Goal: Task Accomplishment & Management: Use online tool/utility

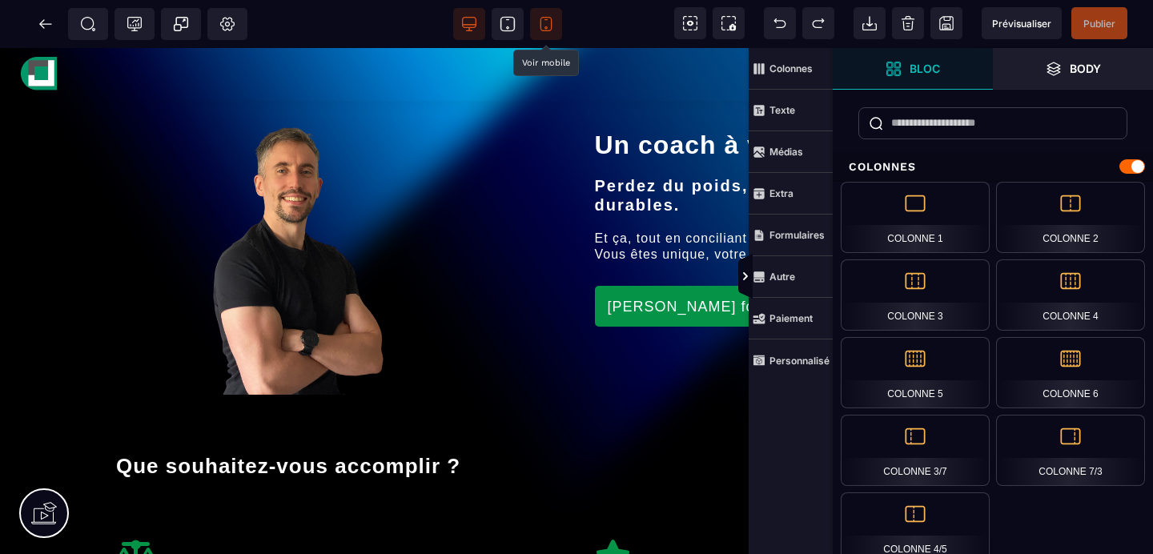
click at [546, 20] on icon at bounding box center [546, 24] width 16 height 16
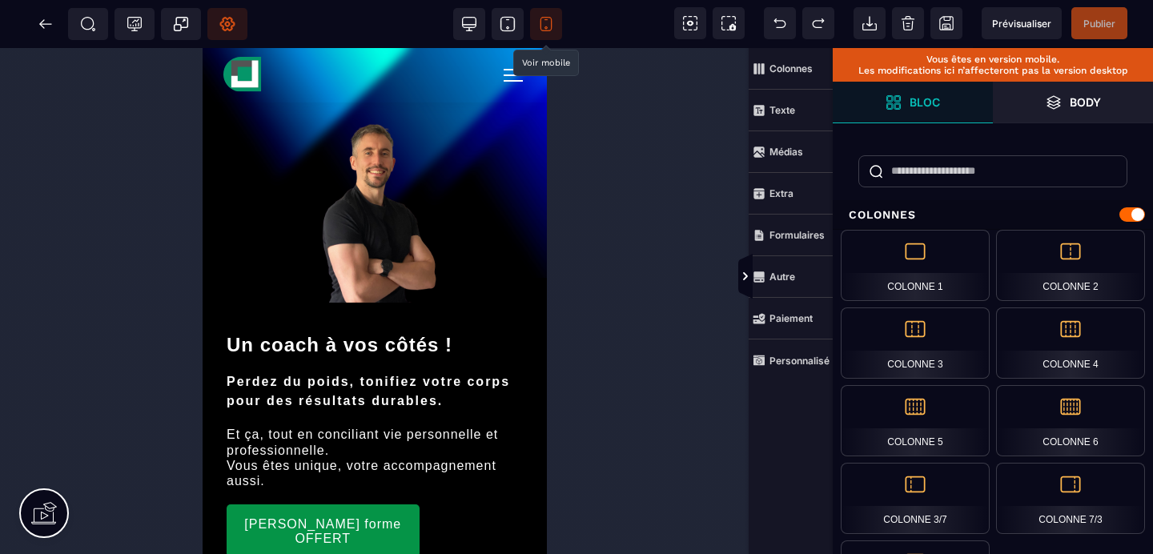
click at [220, 22] on icon at bounding box center [227, 25] width 14 height 14
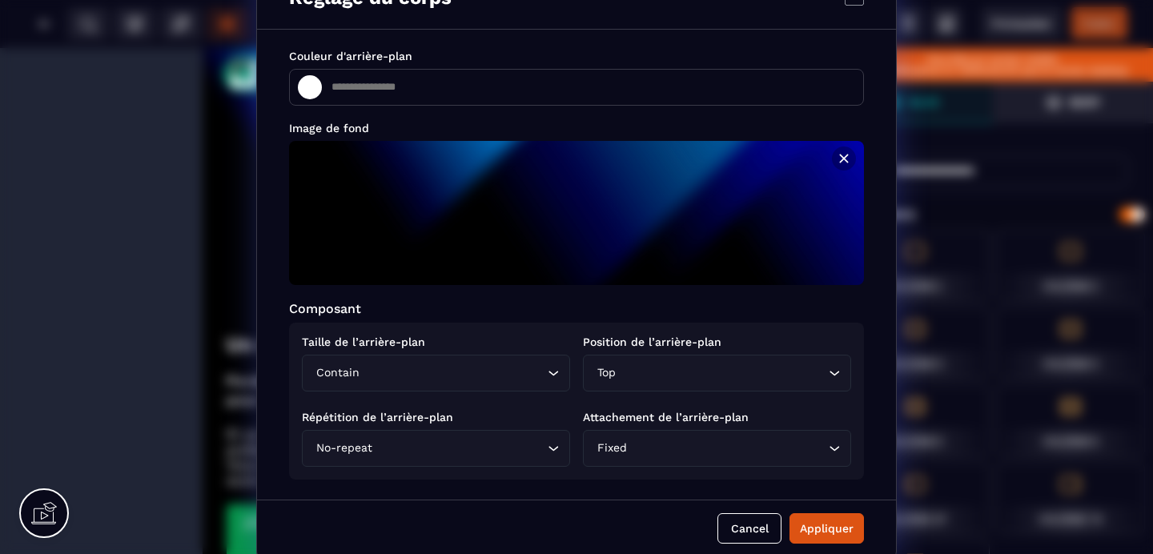
scroll to position [46, 0]
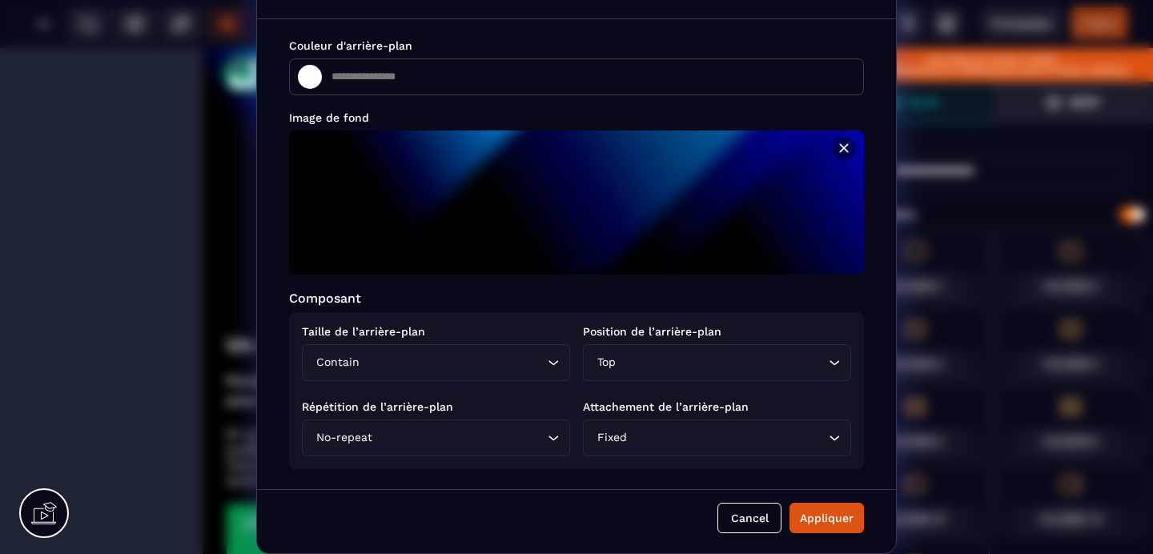
click at [836, 151] on icon "Modal window" at bounding box center [844, 148] width 16 height 16
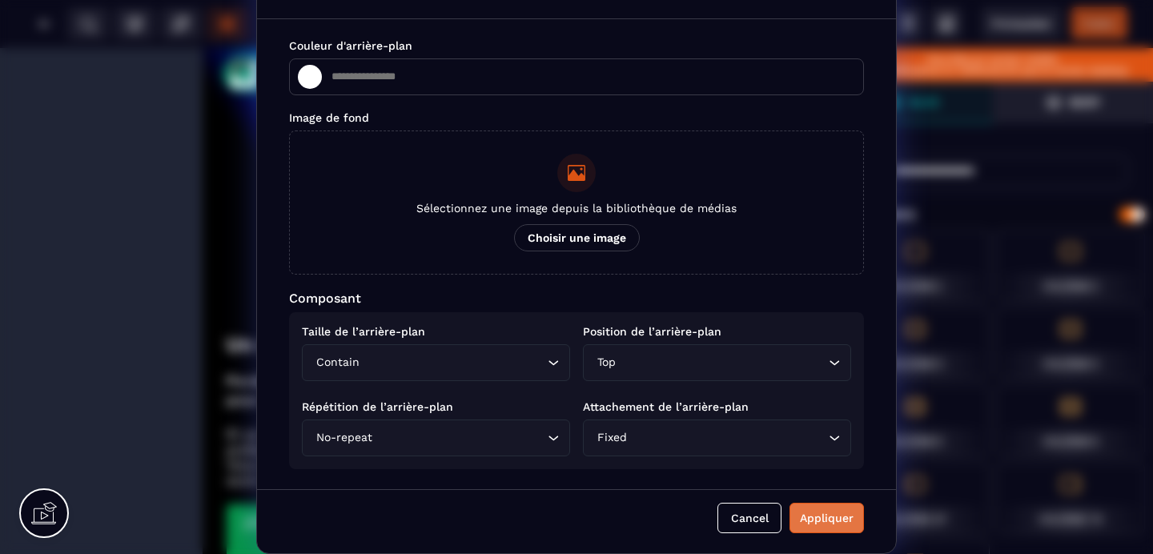
click at [800, 523] on div "Appliquer" at bounding box center [827, 518] width 54 height 16
type input "*******"
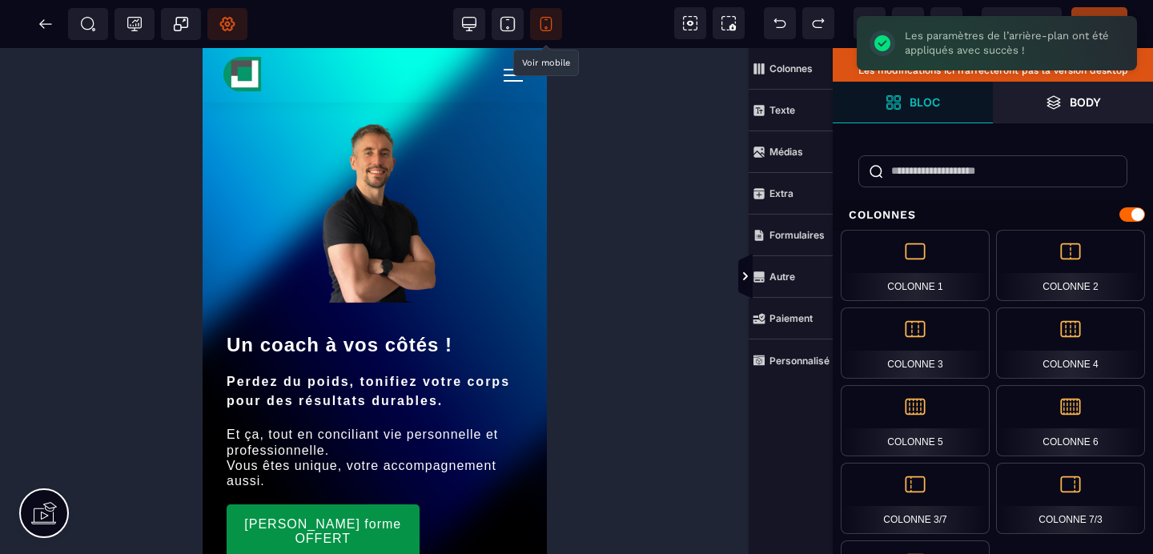
click at [221, 17] on icon at bounding box center [227, 24] width 16 height 16
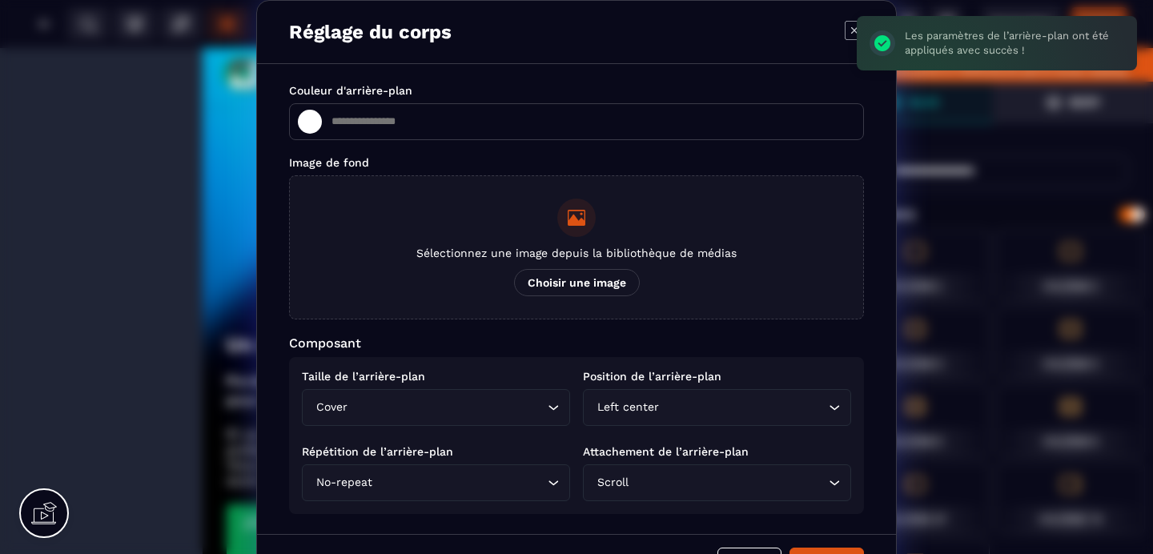
click at [537, 276] on span "Choisir une image" at bounding box center [577, 282] width 126 height 27
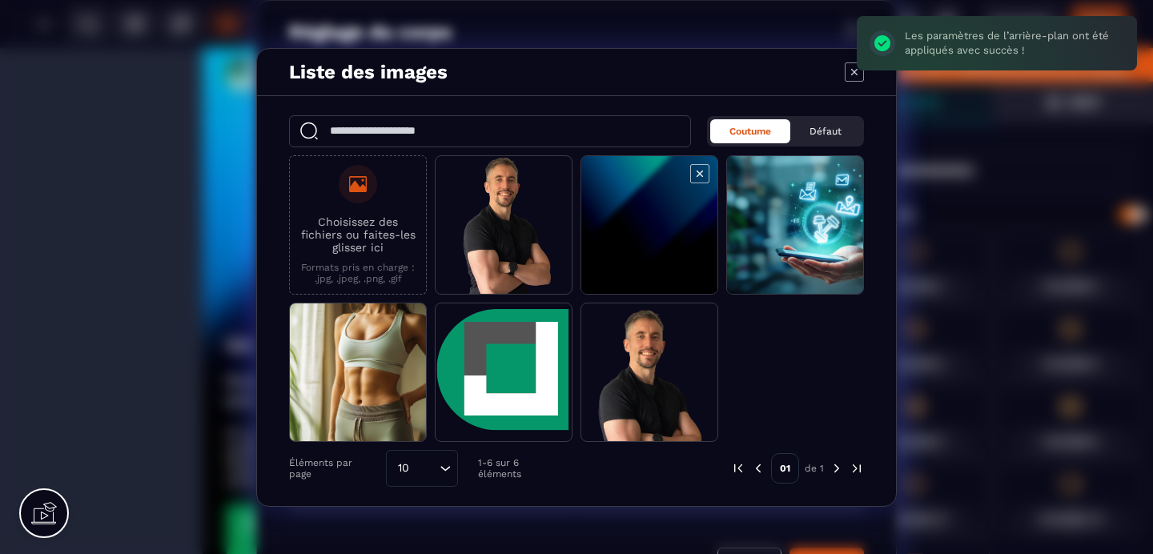
click at [629, 236] on span "Modal window" at bounding box center [650, 225] width 136 height 139
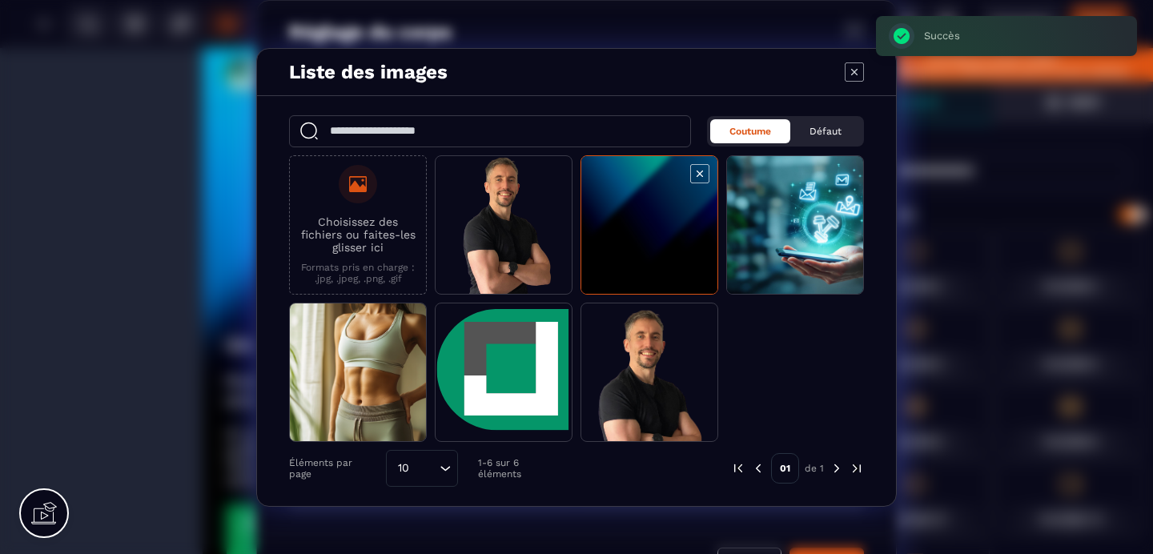
click at [630, 232] on span "Modal window" at bounding box center [650, 225] width 136 height 139
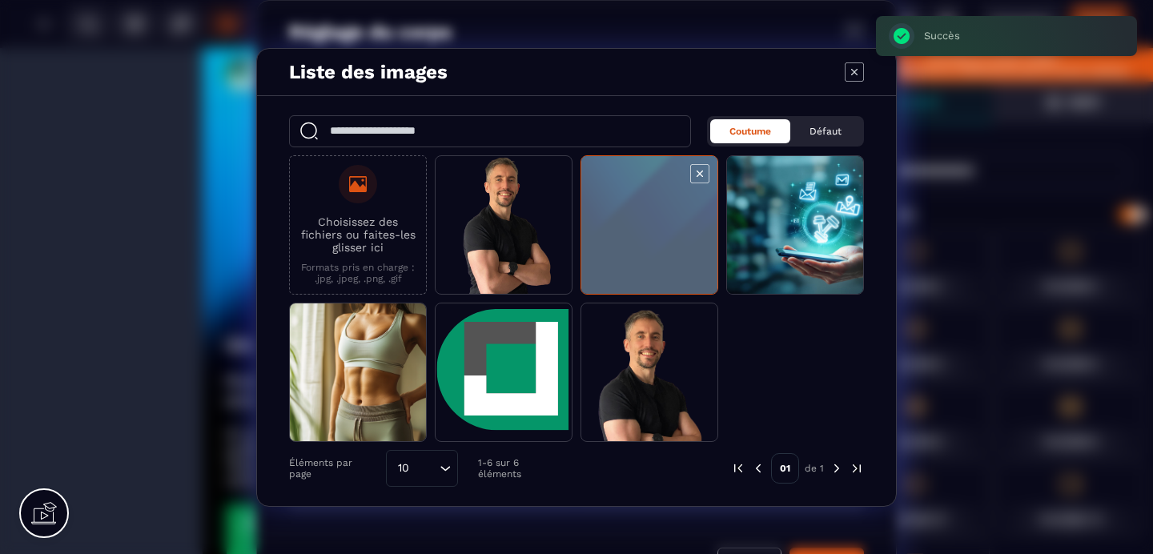
click at [630, 232] on span "Modal window" at bounding box center [650, 225] width 136 height 139
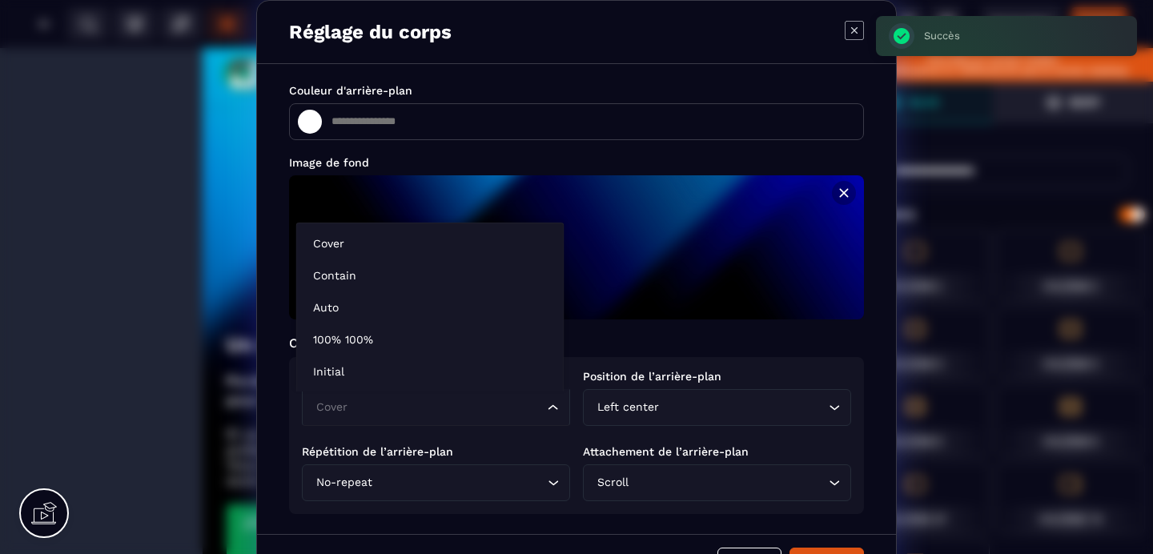
click at [513, 412] on input "Search for option" at bounding box center [427, 408] width 231 height 18
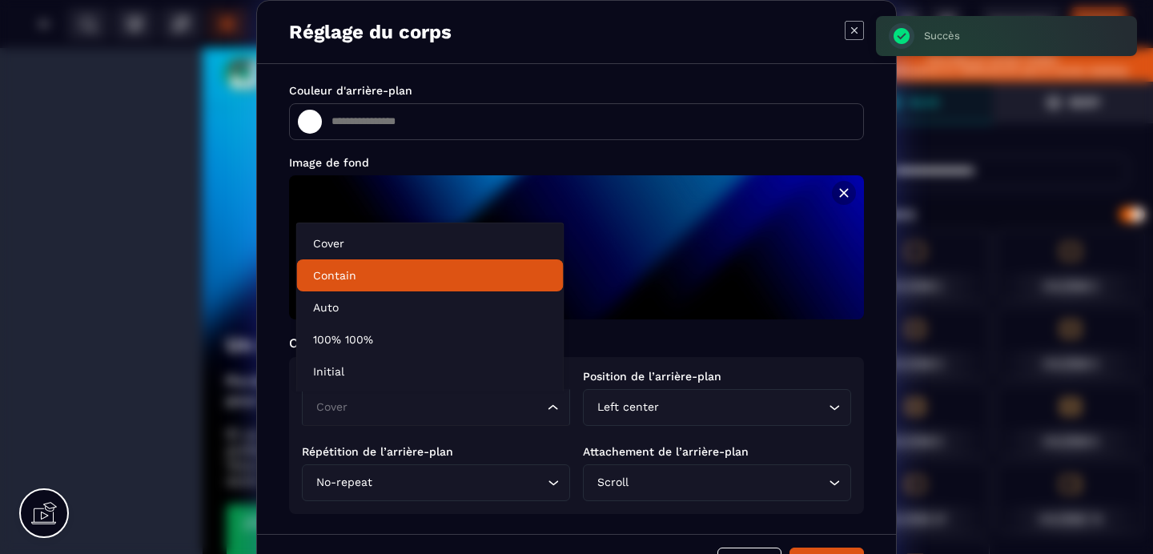
click at [343, 282] on p "Contain" at bounding box center [430, 276] width 235 height 16
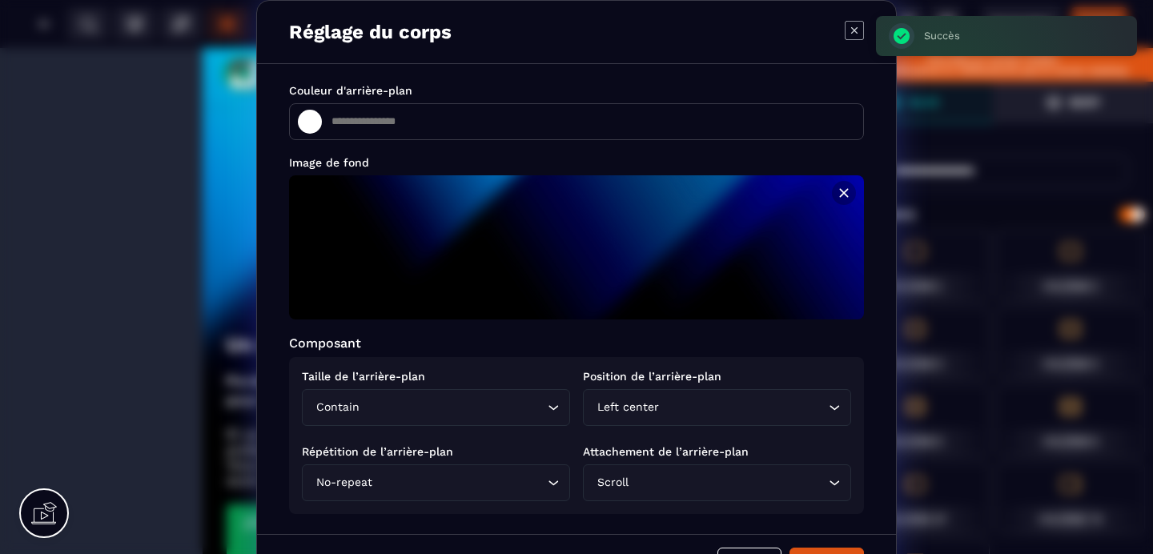
click at [449, 481] on input "Search for option" at bounding box center [460, 483] width 168 height 18
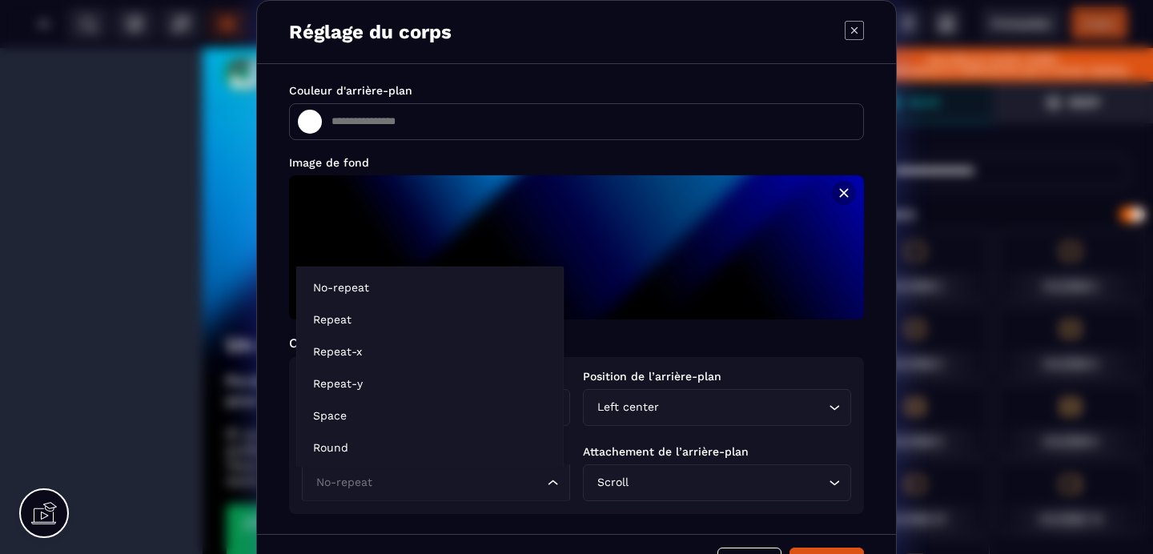
click at [449, 481] on input "Search for option" at bounding box center [427, 483] width 231 height 18
click at [638, 485] on input "Search for option" at bounding box center [728, 483] width 193 height 18
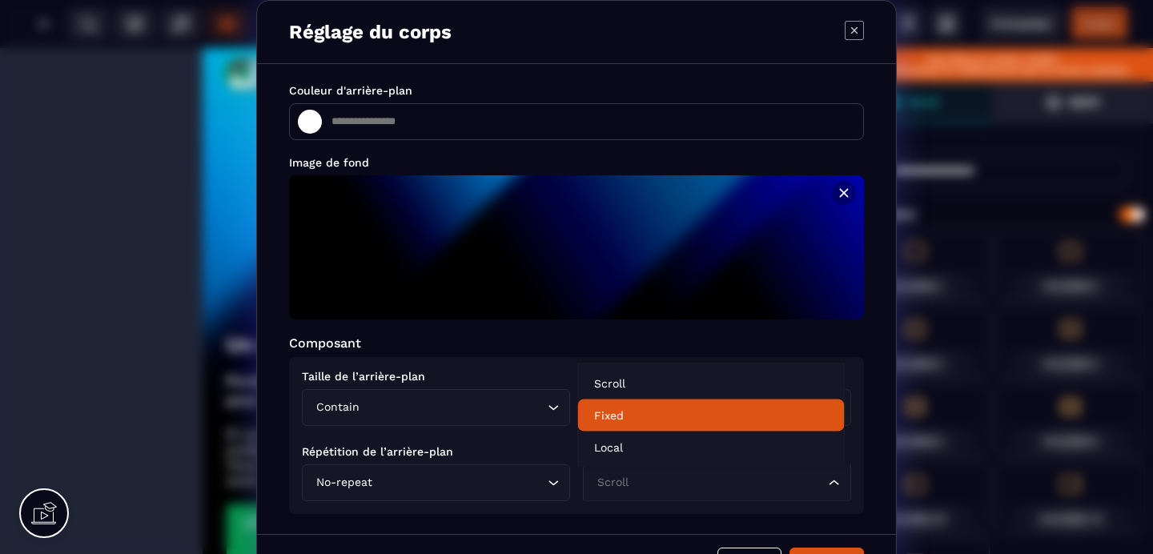
click at [622, 417] on p "Fixed" at bounding box center [711, 416] width 235 height 16
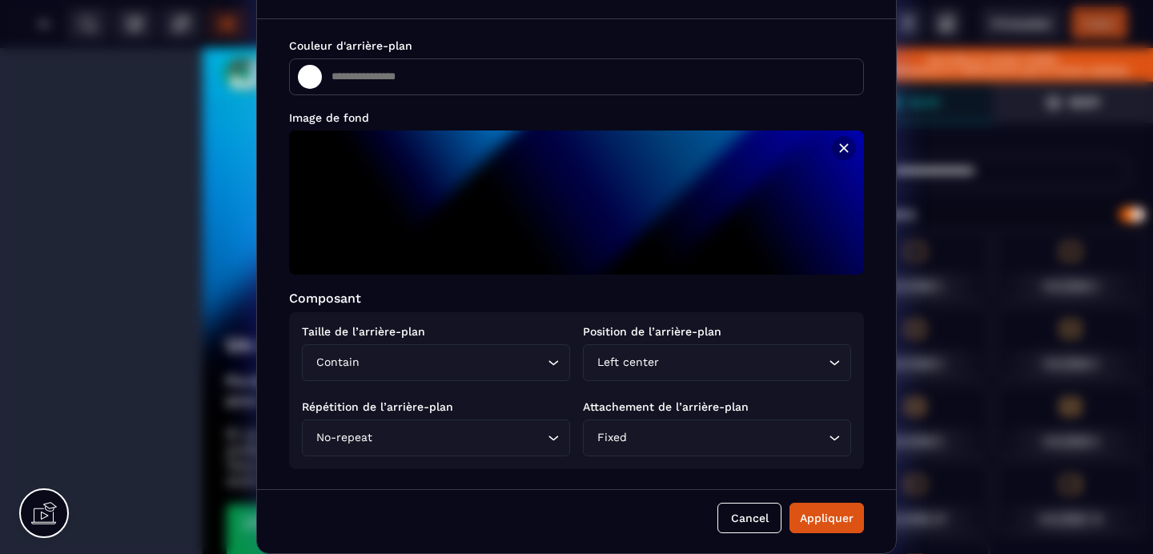
click at [637, 365] on div "Left center" at bounding box center [709, 363] width 235 height 18
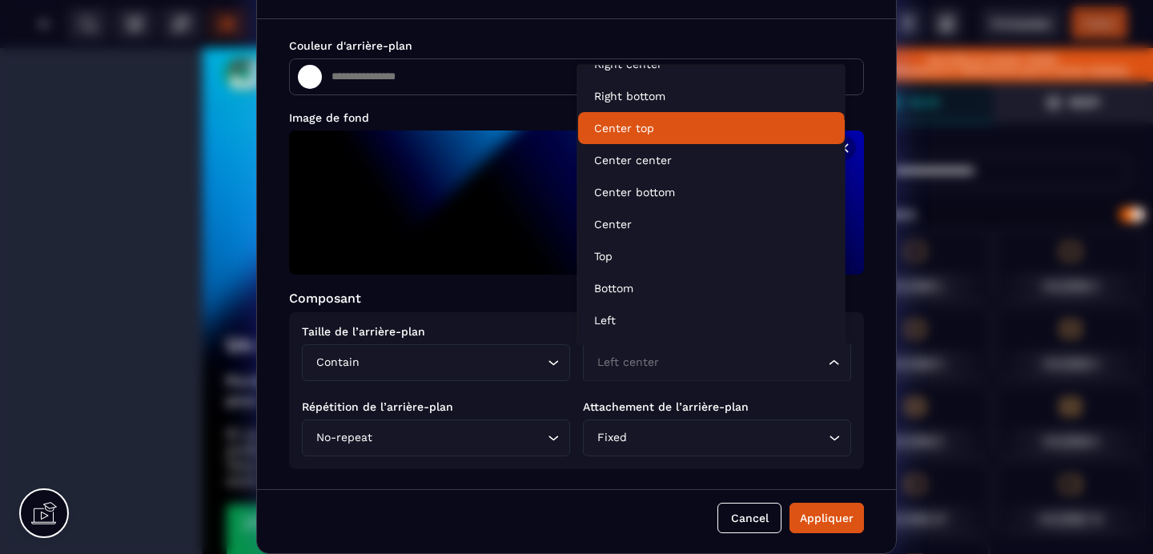
scroll to position [177, 0]
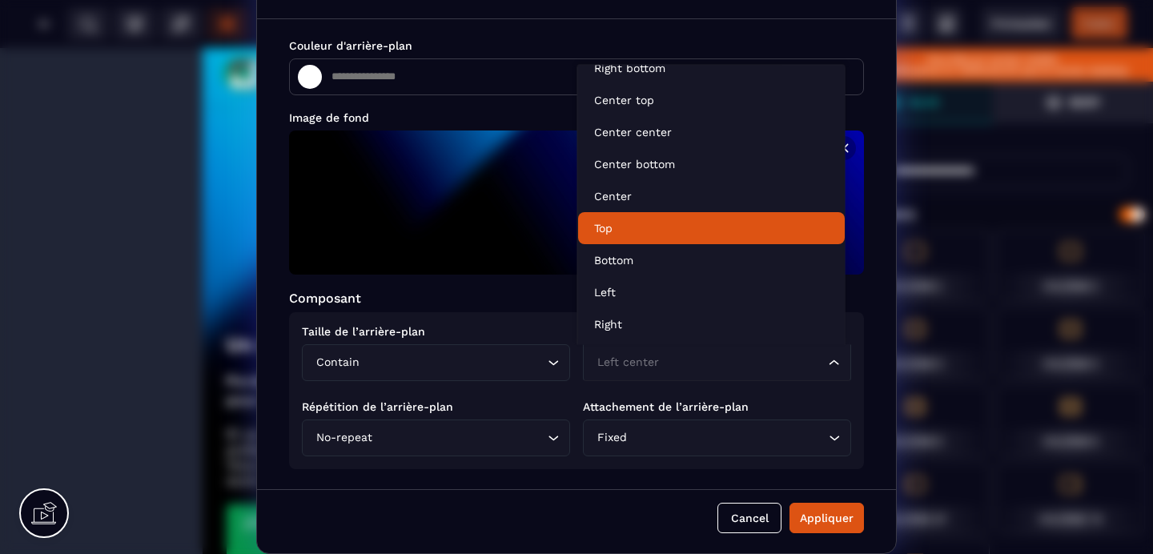
click at [624, 238] on li "Top" at bounding box center [711, 229] width 267 height 32
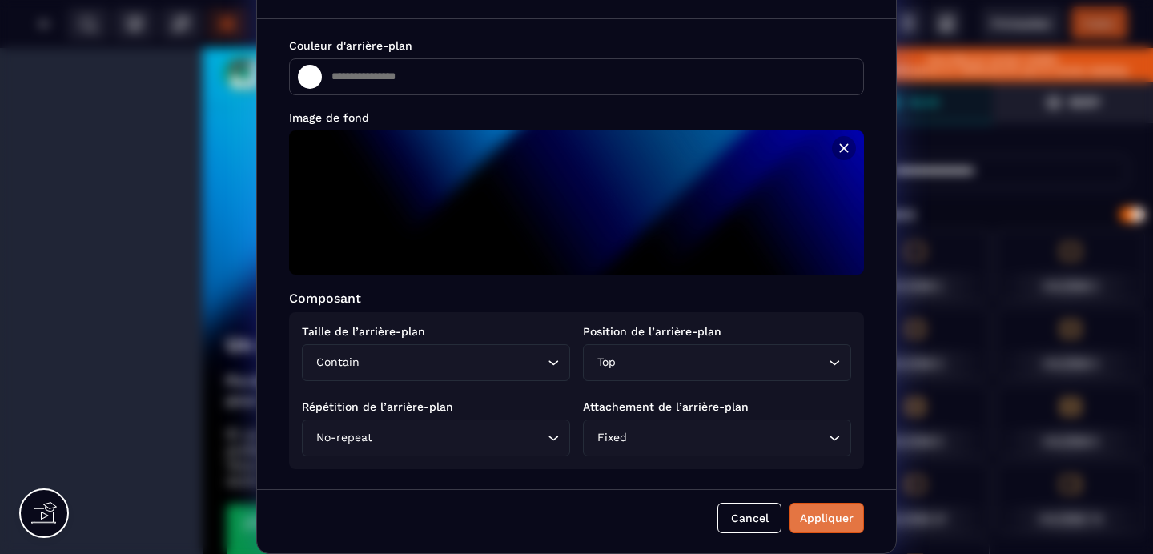
click at [813, 515] on div "Appliquer" at bounding box center [827, 518] width 54 height 16
type input "*******"
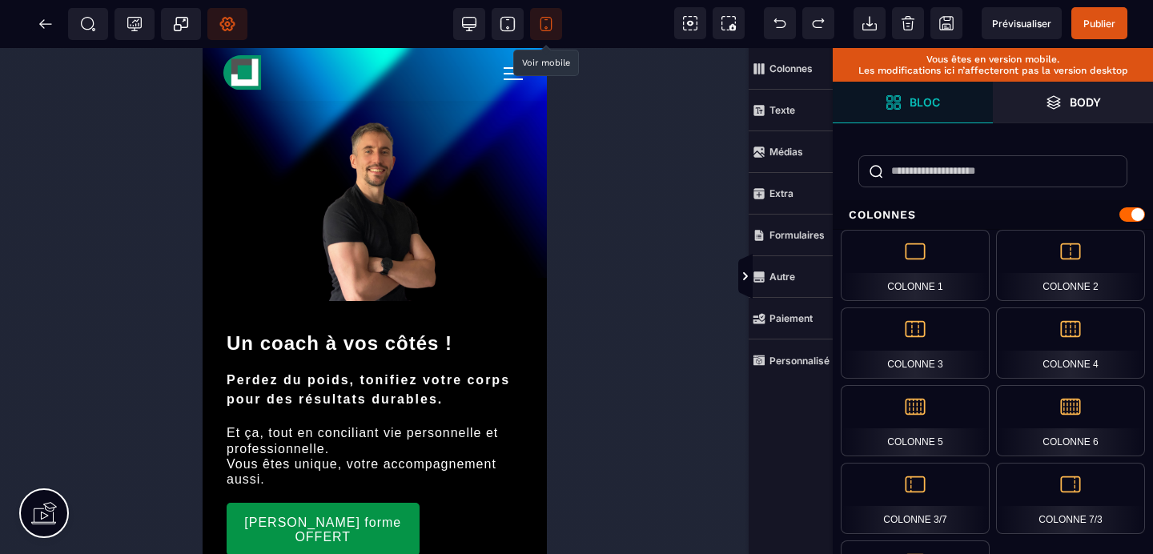
scroll to position [0, 0]
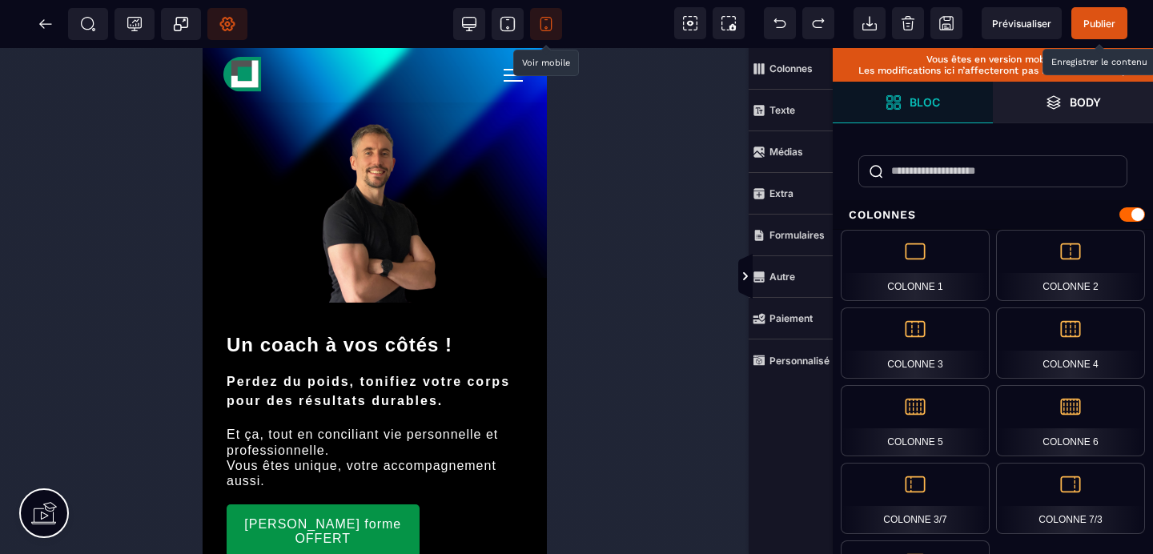
click at [1092, 26] on span "Publier" at bounding box center [1100, 24] width 32 height 12
click at [50, 25] on icon at bounding box center [46, 24] width 16 height 16
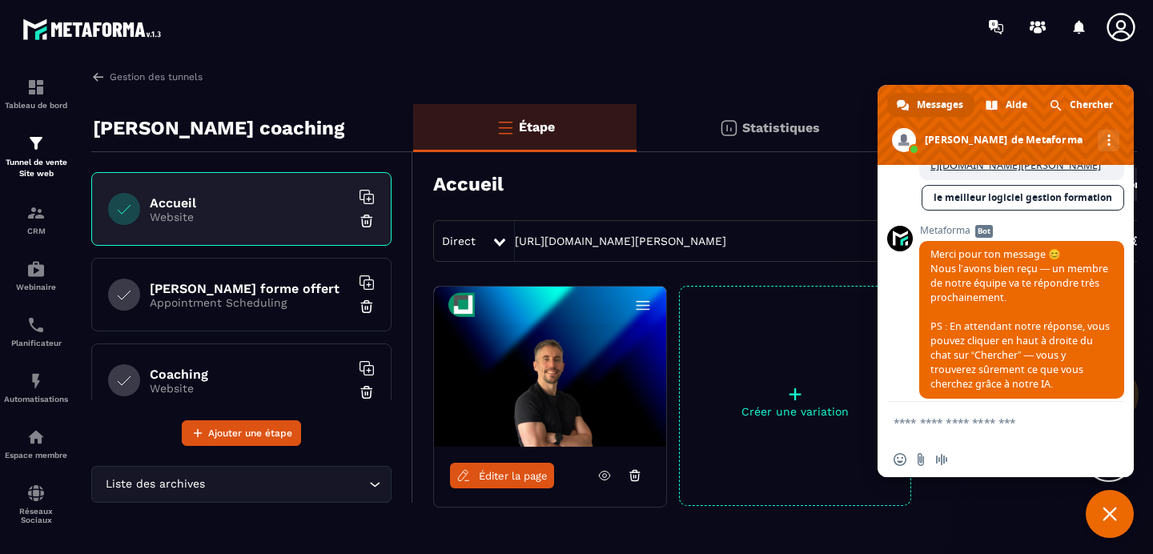
scroll to position [1955, 0]
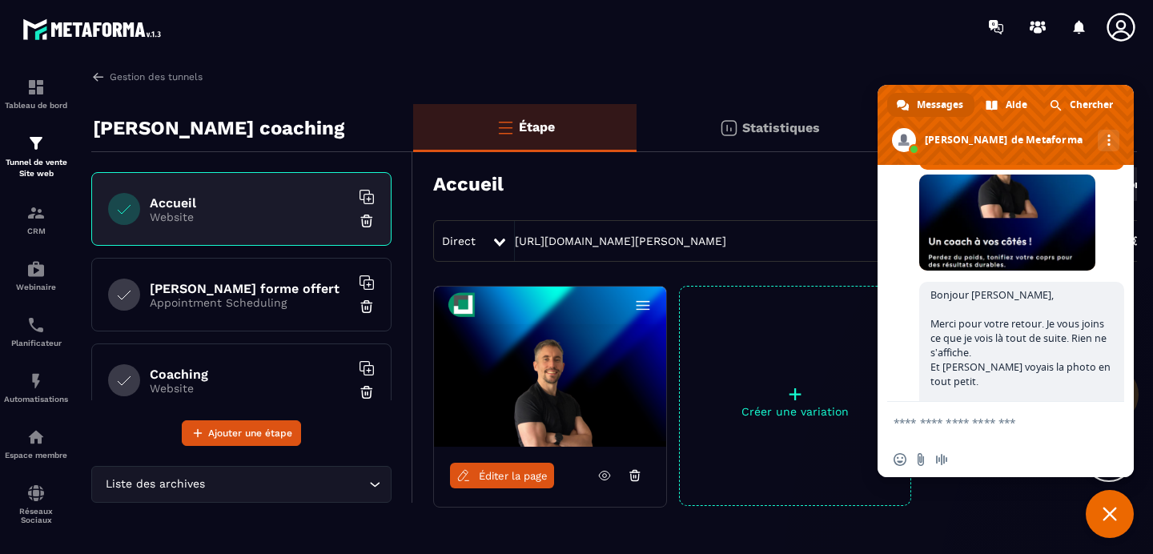
click at [940, 429] on textarea "Entrez votre message..." at bounding box center [988, 423] width 189 height 14
paste textarea "**********"
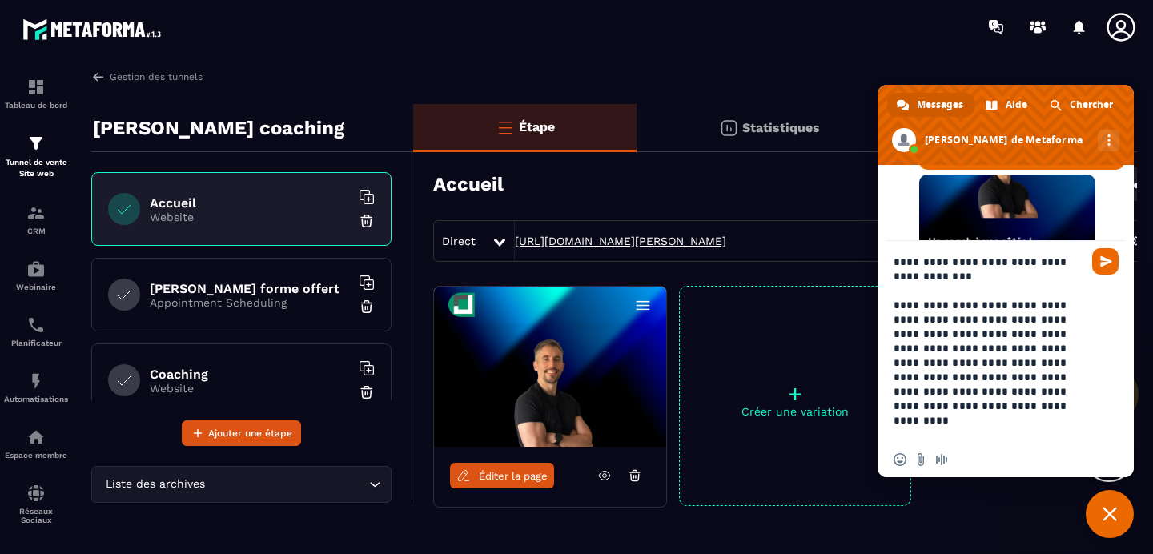
drag, startPoint x: 856, startPoint y: 236, endPoint x: 516, endPoint y: 240, distance: 340.5
click at [516, 240] on div "Direct [URL][DOMAIN_NAME][PERSON_NAME]" at bounding box center [794, 241] width 723 height 42
copy link "[URL][DOMAIN_NAME][PERSON_NAME]"
click at [1004, 423] on textarea "**********" at bounding box center [988, 348] width 189 height 187
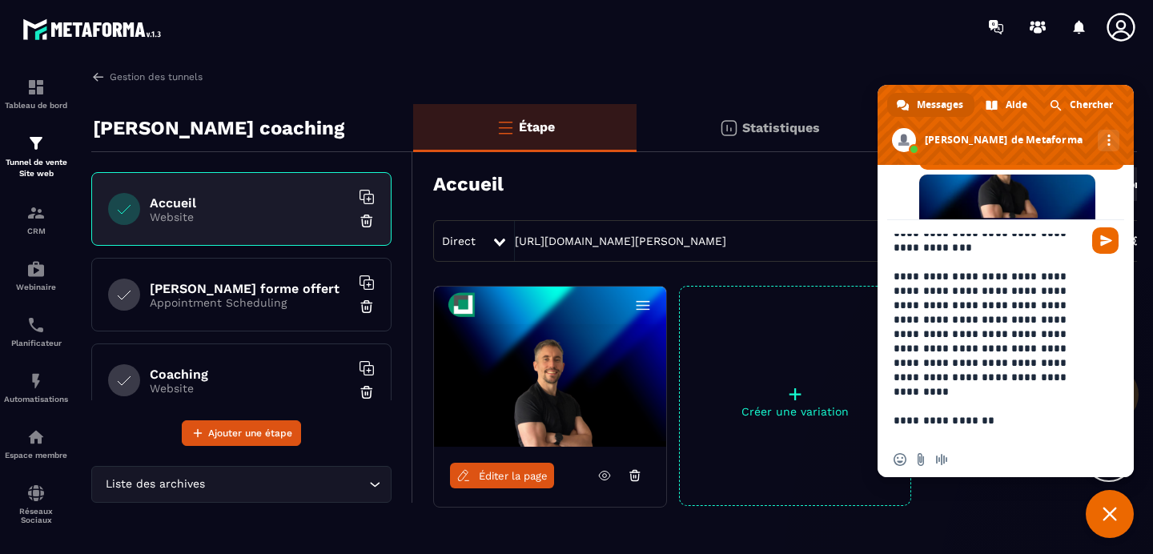
paste textarea "**********"
type textarea "**********"
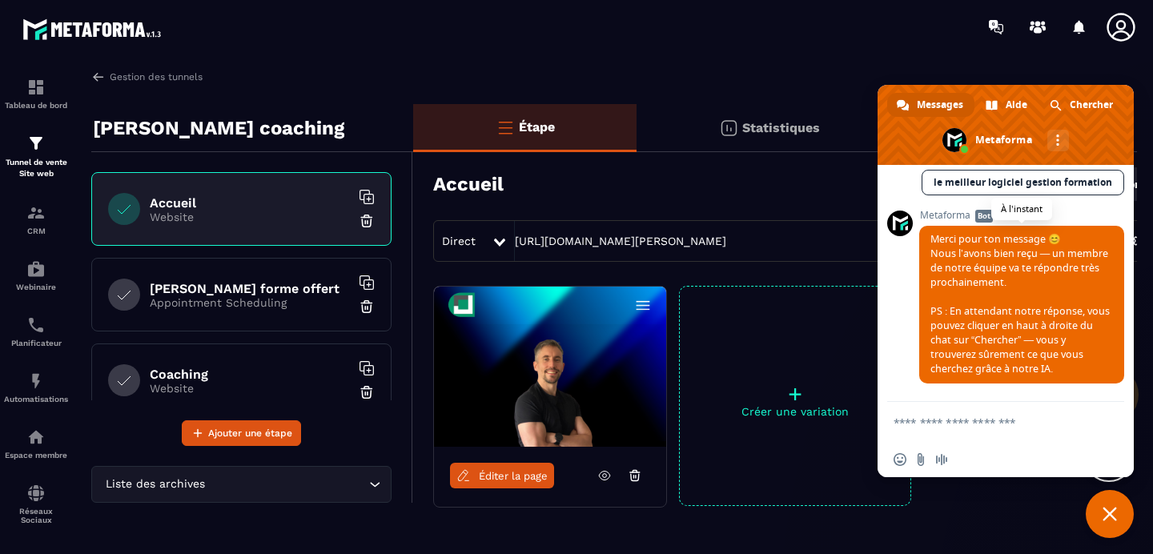
scroll to position [4278, 0]
click at [1105, 517] on span "Fermer le chat" at bounding box center [1110, 514] width 14 height 14
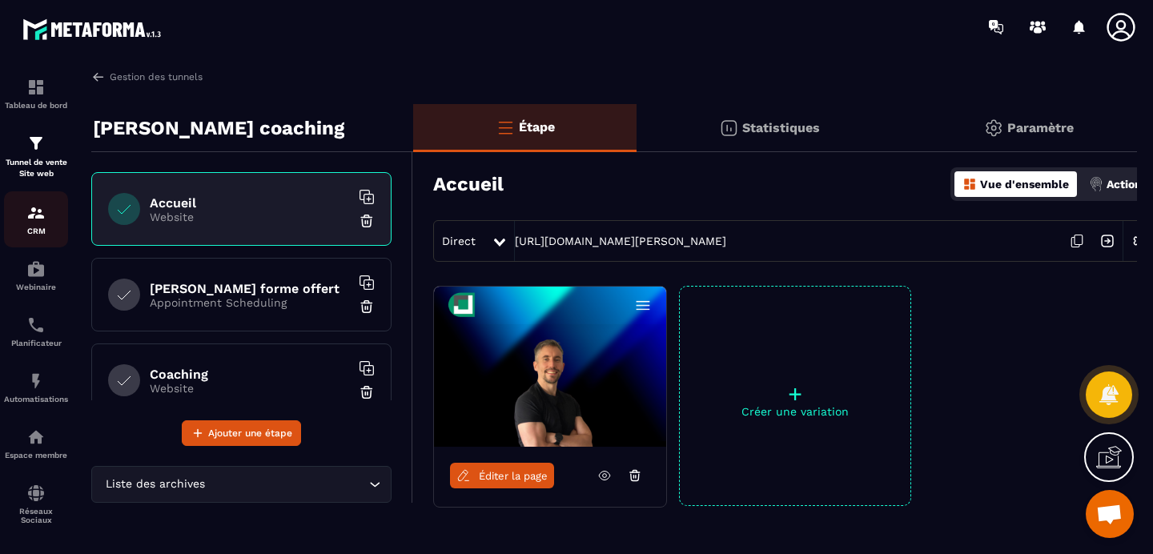
click at [46, 221] on div "CRM" at bounding box center [36, 219] width 64 height 32
